Goal: Find specific fact: Find specific fact

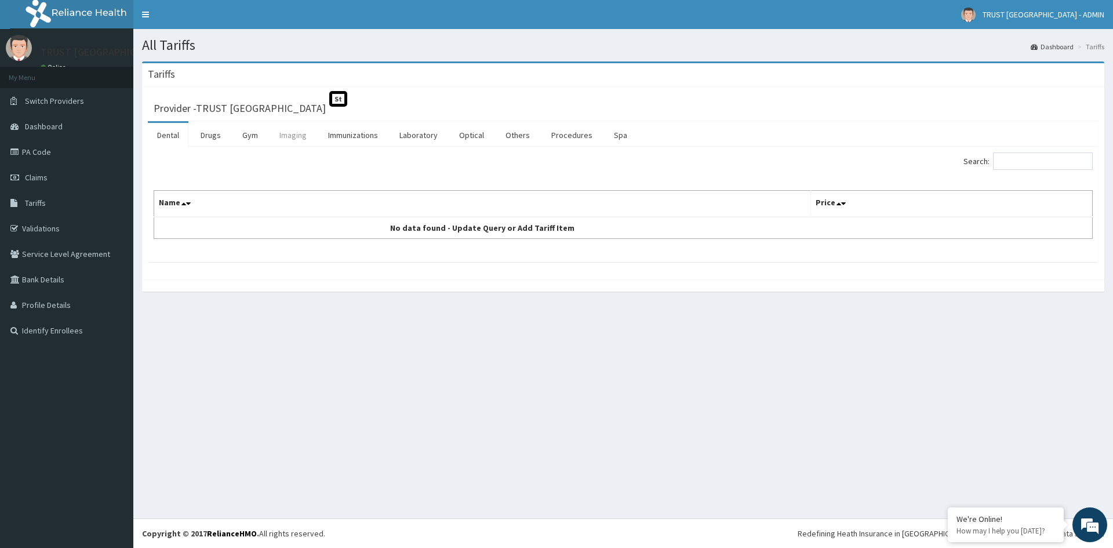
click at [300, 137] on link "Imaging" at bounding box center [293, 135] width 46 height 24
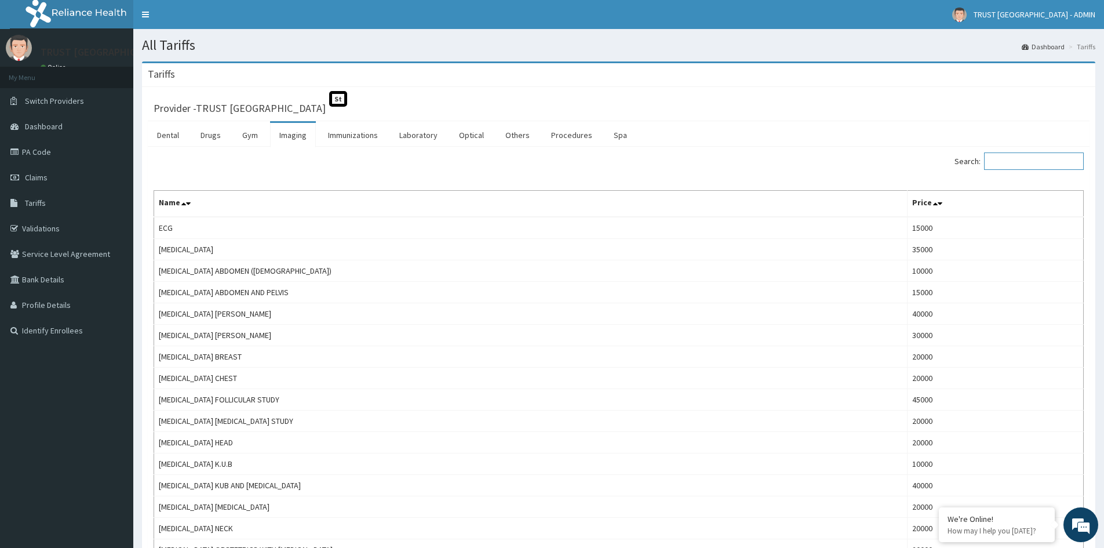
click at [1043, 165] on input "Search:" at bounding box center [1034, 160] width 100 height 17
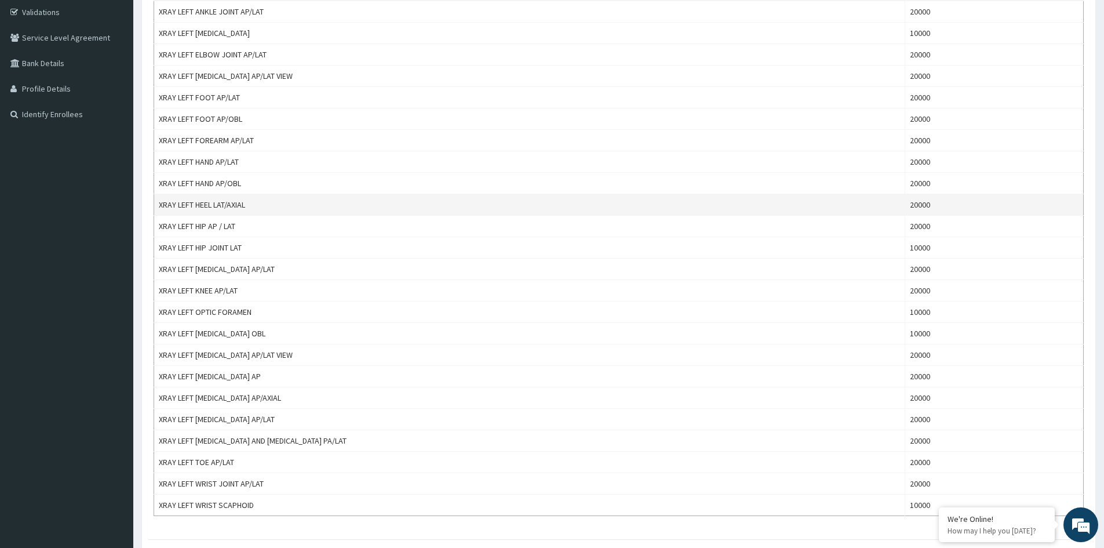
scroll to position [287, 0]
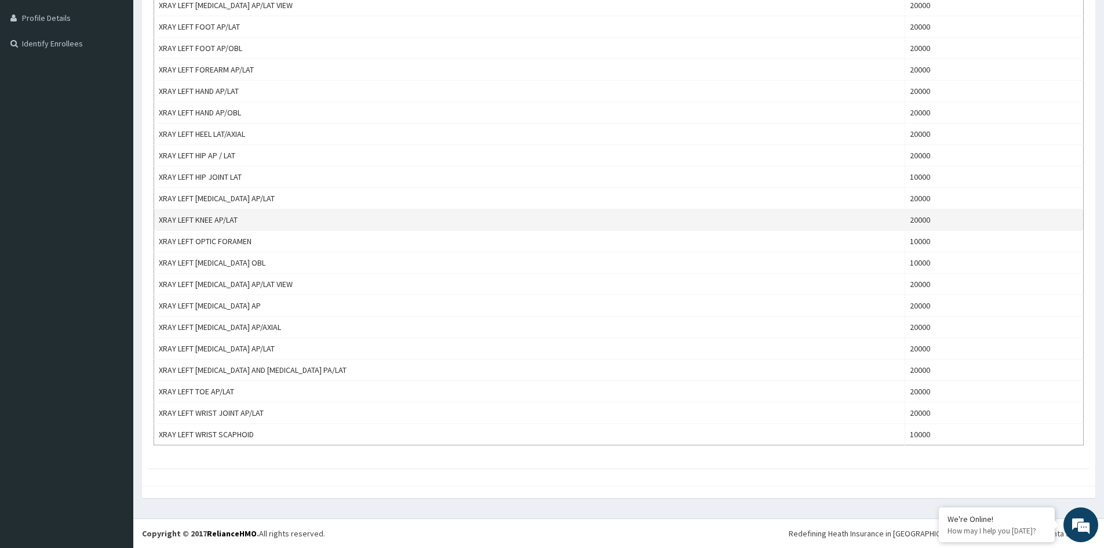
type input "xray left"
drag, startPoint x: 244, startPoint y: 218, endPoint x: 155, endPoint y: 219, distance: 89.3
click at [155, 219] on td "XRAY LEFT KNEE AP/LAT" at bounding box center [529, 219] width 751 height 21
copy td "XRAY LEFT KNEE AP/LAT"
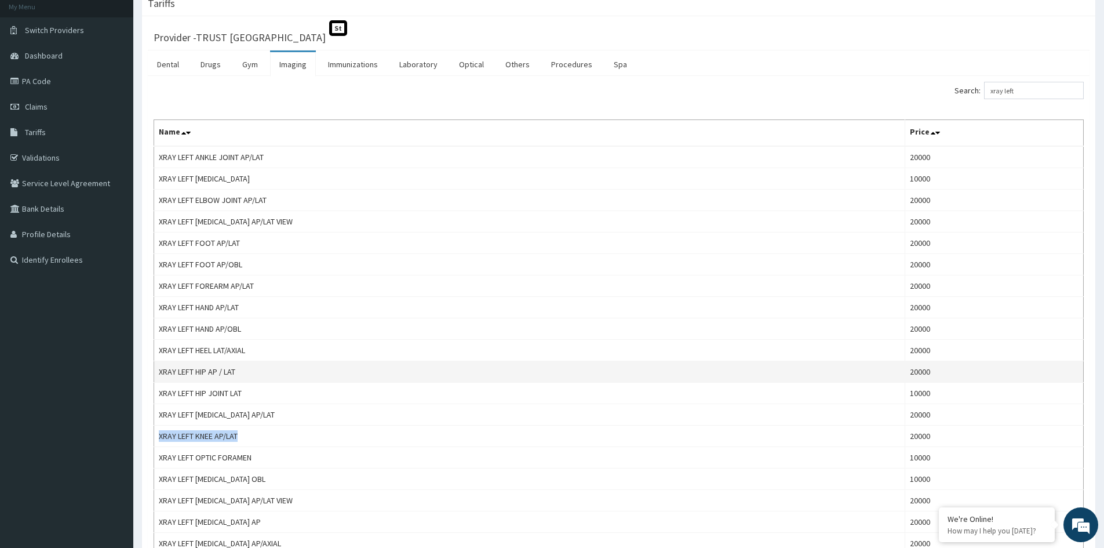
scroll to position [0, 0]
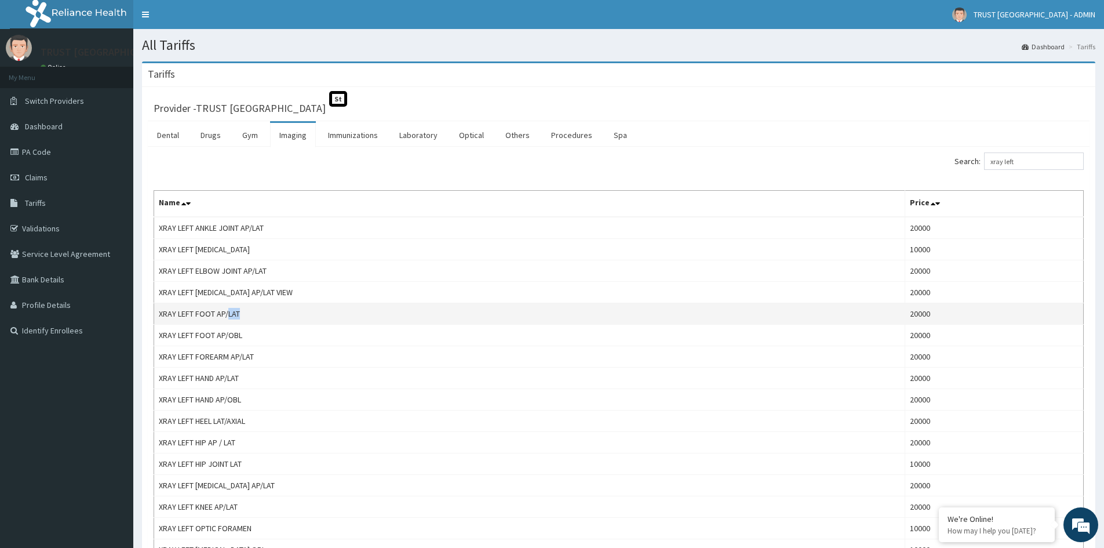
drag, startPoint x: 246, startPoint y: 313, endPoint x: 227, endPoint y: 313, distance: 18.5
click at [227, 313] on td "XRAY LEFT FOOT AP/LAT" at bounding box center [529, 313] width 751 height 21
click at [246, 315] on td "XRAY LEFT FOOT AP/LAT" at bounding box center [529, 313] width 751 height 21
drag, startPoint x: 246, startPoint y: 315, endPoint x: 170, endPoint y: 314, distance: 75.4
click at [170, 314] on td "XRAY LEFT FOOT AP/LAT" at bounding box center [529, 313] width 751 height 21
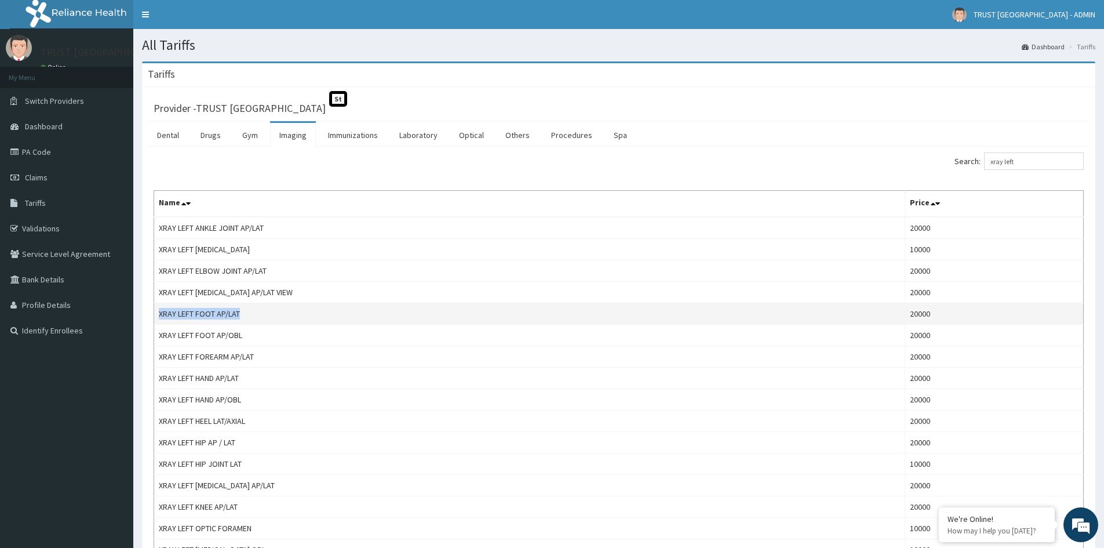
copy td "XRAY LEFT FOOT AP/LAT"
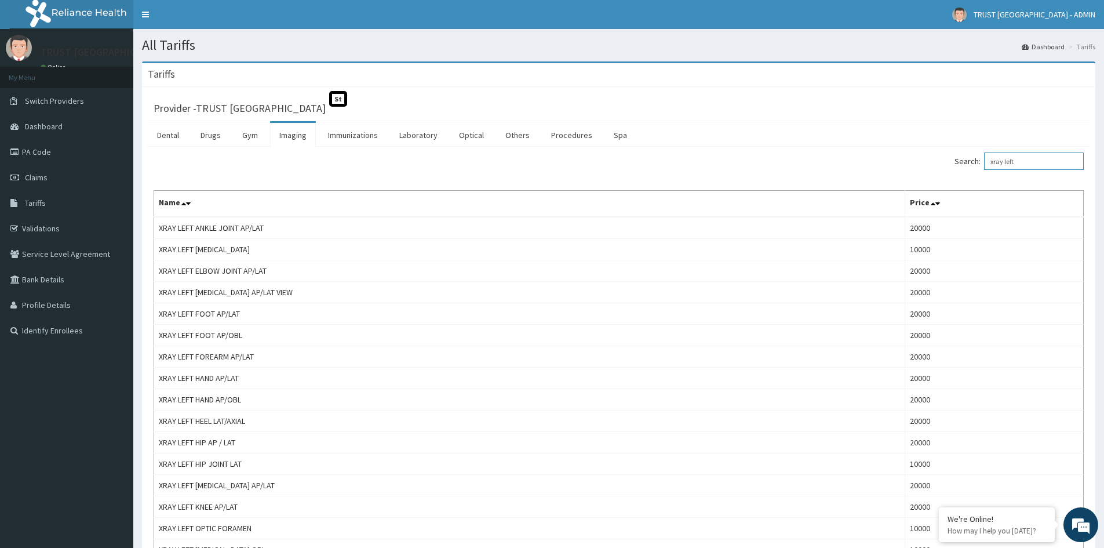
click at [1044, 169] on input "xray left" at bounding box center [1034, 160] width 100 height 17
click at [207, 136] on link "Drugs" at bounding box center [210, 135] width 39 height 24
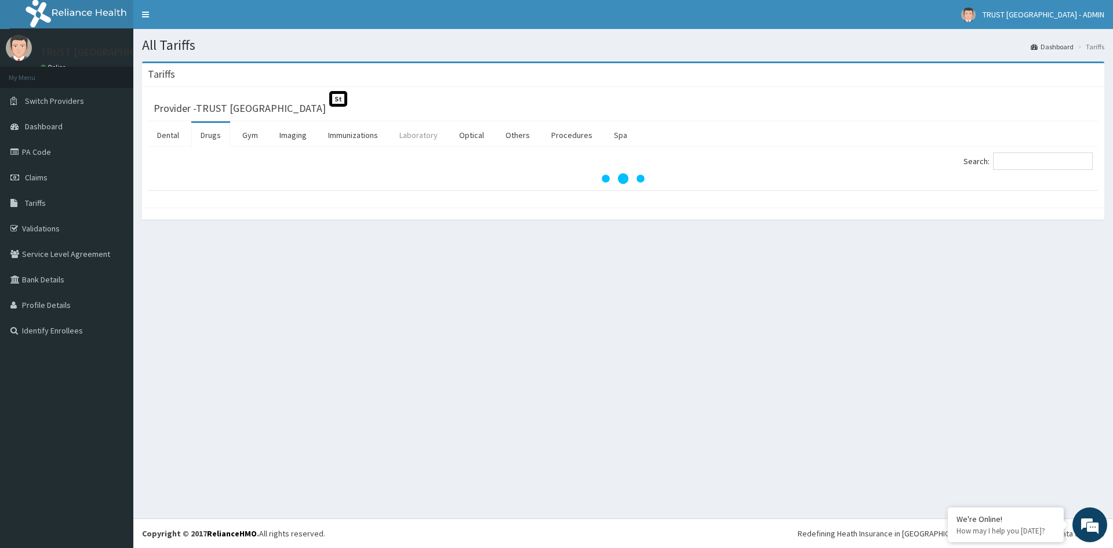
click at [420, 137] on link "Laboratory" at bounding box center [418, 135] width 57 height 24
click at [1039, 159] on input "Search:" at bounding box center [1043, 160] width 100 height 17
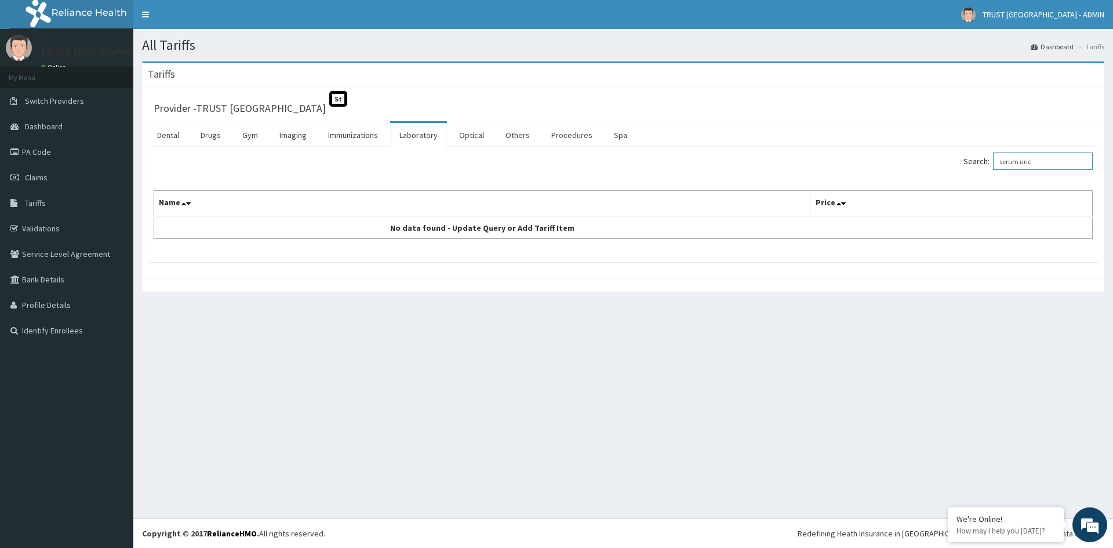
click at [1029, 161] on input "serum uric" at bounding box center [1043, 160] width 100 height 17
click at [1012, 159] on input "uric" at bounding box center [1043, 160] width 100 height 17
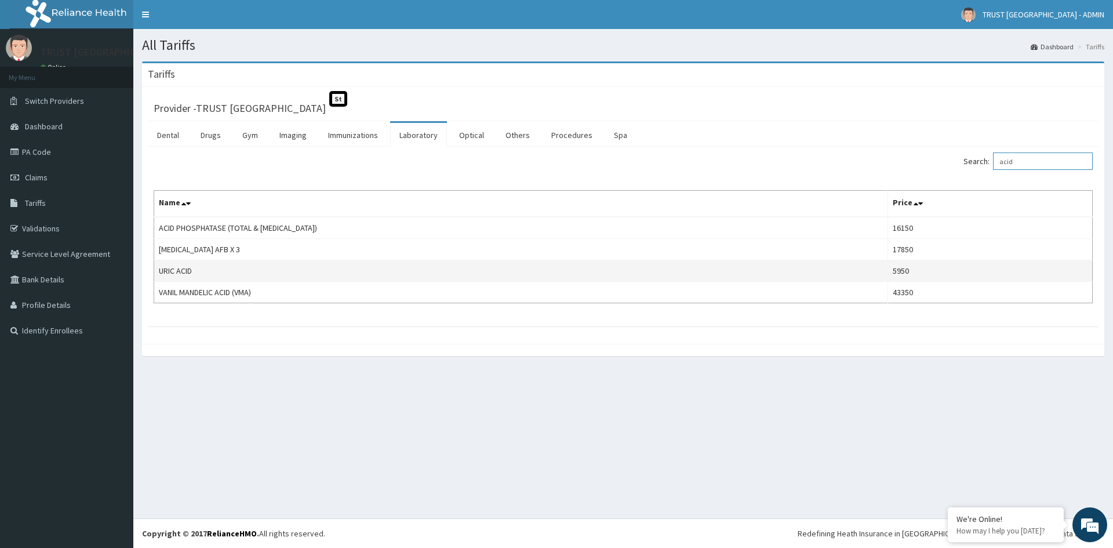
type input "acid"
drag, startPoint x: 199, startPoint y: 268, endPoint x: 154, endPoint y: 268, distance: 45.8
click at [154, 268] on td "URIC ACID" at bounding box center [521, 270] width 734 height 21
copy td "URIC ACID"
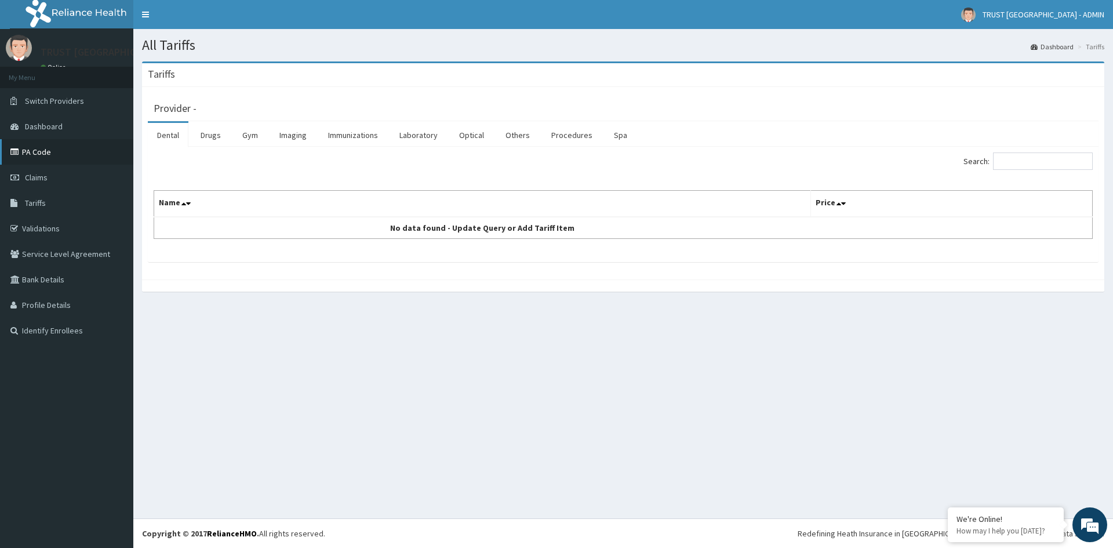
click at [56, 149] on link "PA Code" at bounding box center [66, 152] width 133 height 26
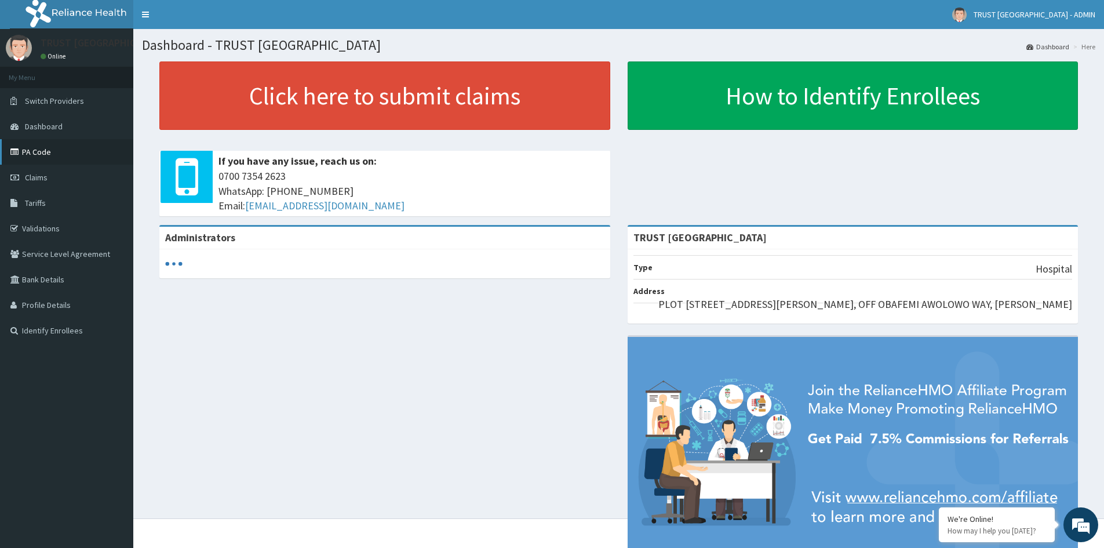
click at [59, 153] on link "PA Code" at bounding box center [66, 152] width 133 height 26
